Goal: Navigation & Orientation: Find specific page/section

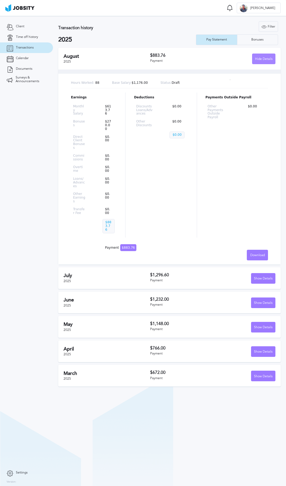
click at [255, 61] on div "Hide Details" at bounding box center [263, 59] width 23 height 11
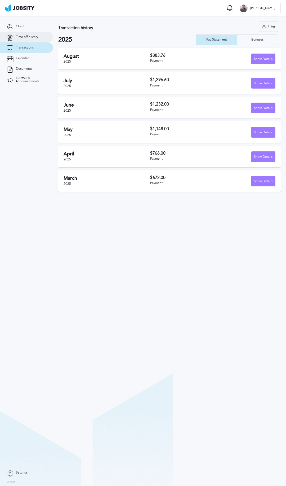
click at [19, 40] on link "Time off history" at bounding box center [26, 37] width 53 height 11
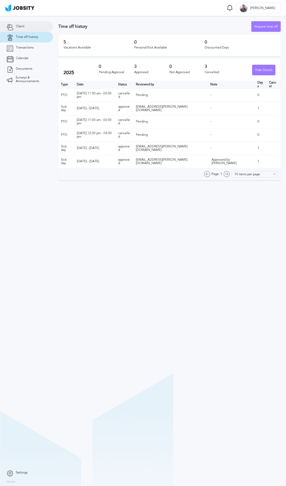
click at [19, 29] on link "Client" at bounding box center [26, 26] width 53 height 11
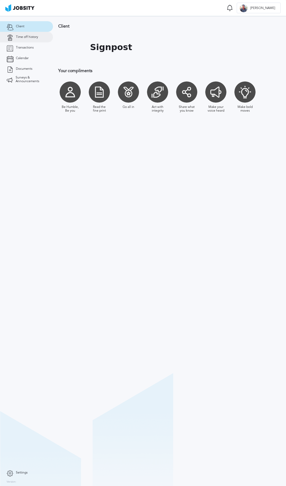
click at [21, 38] on span "Time off history" at bounding box center [27, 37] width 22 height 4
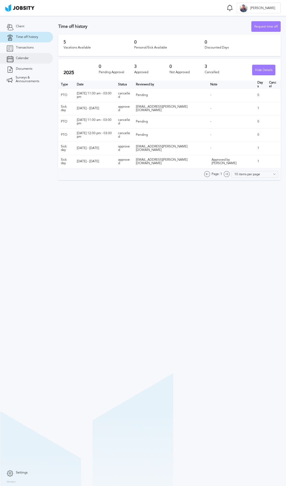
click at [24, 55] on link "Calendar" at bounding box center [26, 58] width 53 height 11
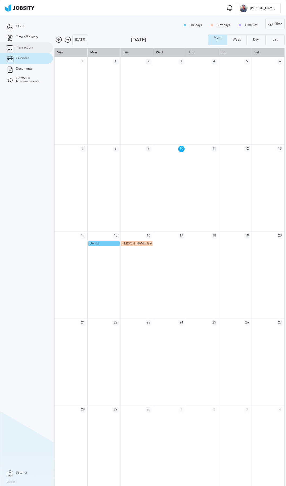
click at [26, 49] on span "Transactions" at bounding box center [25, 48] width 18 height 4
